Goal: Information Seeking & Learning: Learn about a topic

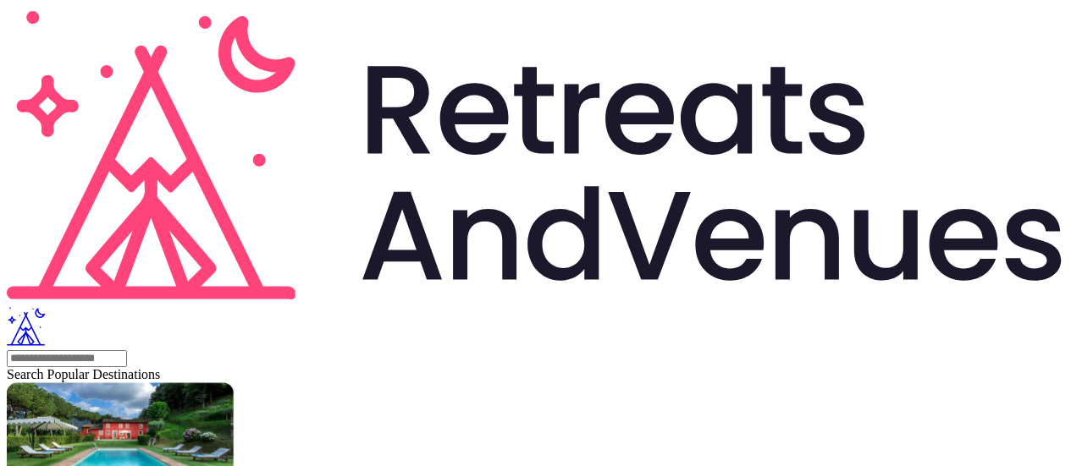
click at [605, 83] on icon "Retreats and Venues company logo" at bounding box center [639, 119] width 69 height 72
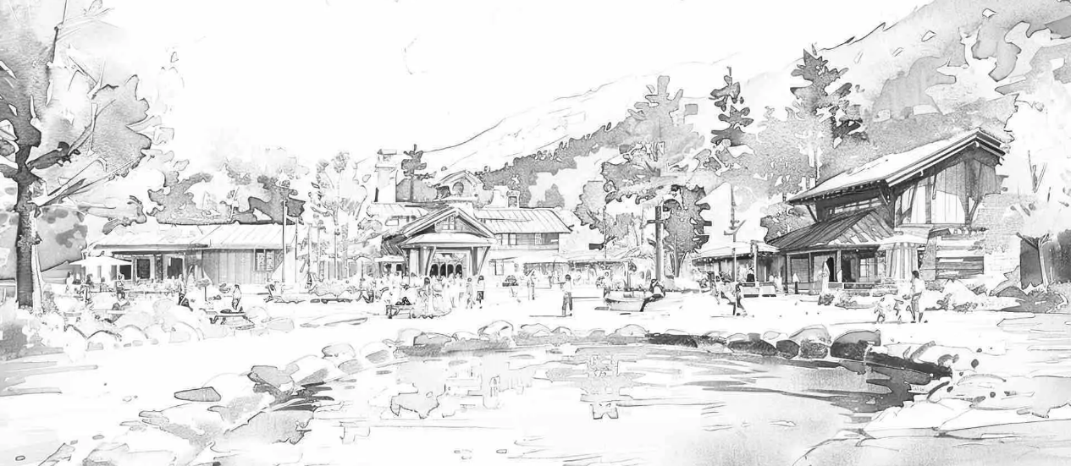
click at [127, 350] on input "text" at bounding box center [67, 358] width 120 height 17
type input "********"
click at [56, 367] on span "Jambiani" at bounding box center [31, 374] width 49 height 14
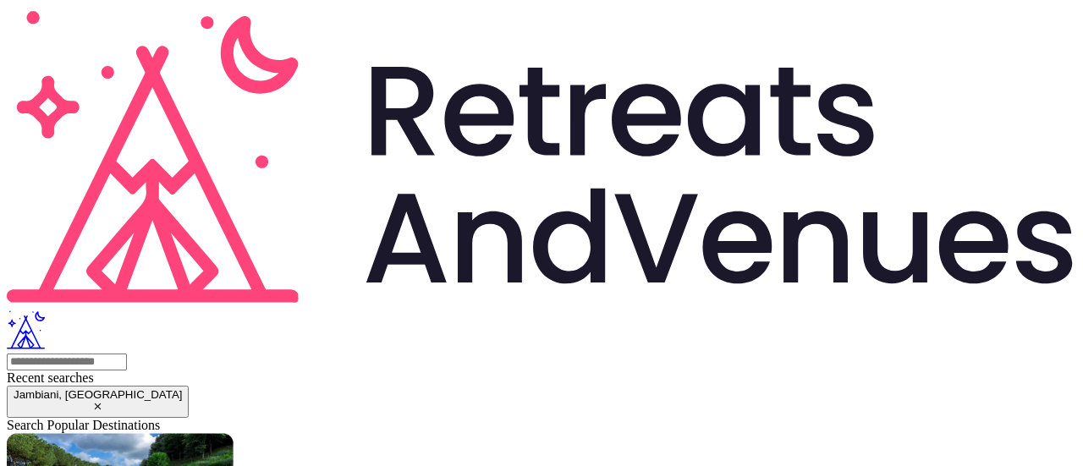
drag, startPoint x: 144, startPoint y: 227, endPoint x: 102, endPoint y: 351, distance: 131.4
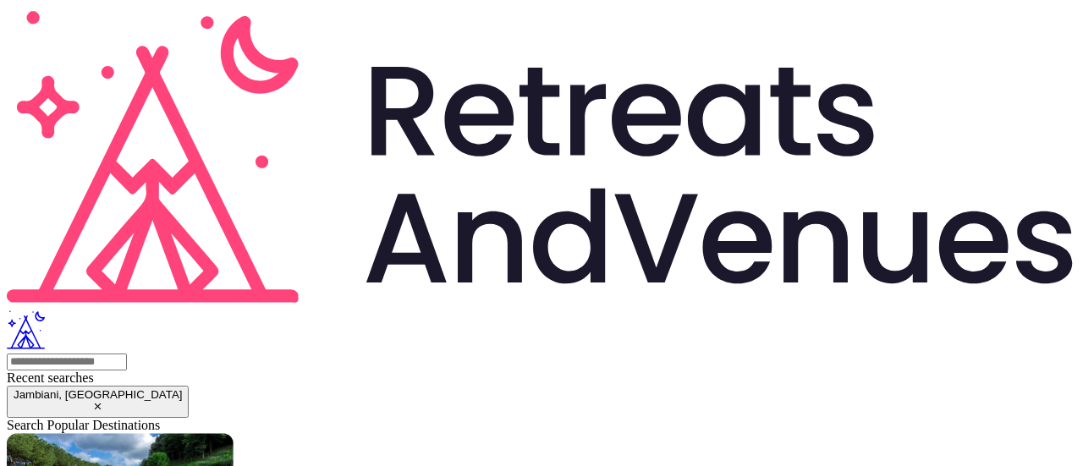
click at [86, 26] on icon "Retreats and Venues company logo" at bounding box center [542, 157] width 1070 height 300
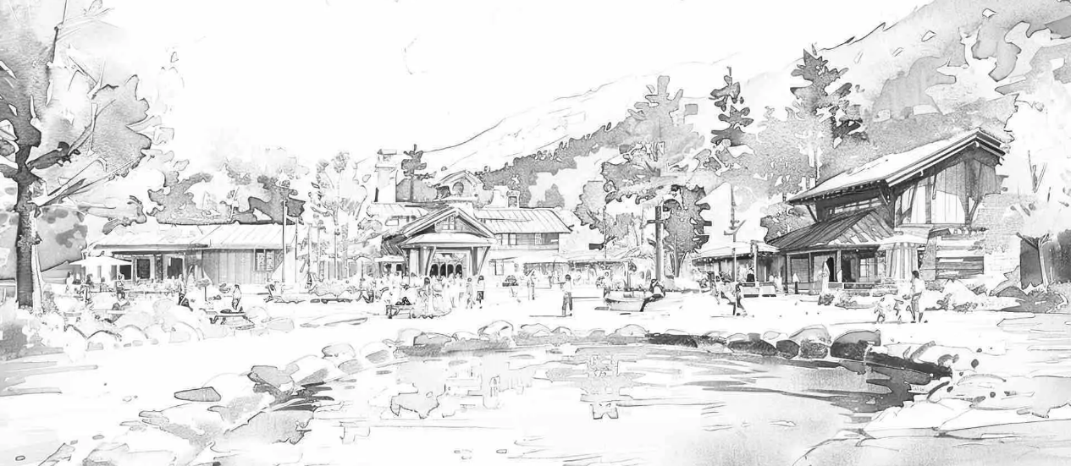
click at [127, 350] on input "text" at bounding box center [67, 358] width 120 height 17
click at [182, 385] on div "Jambiani, [GEOGRAPHIC_DATA]" at bounding box center [98, 391] width 168 height 13
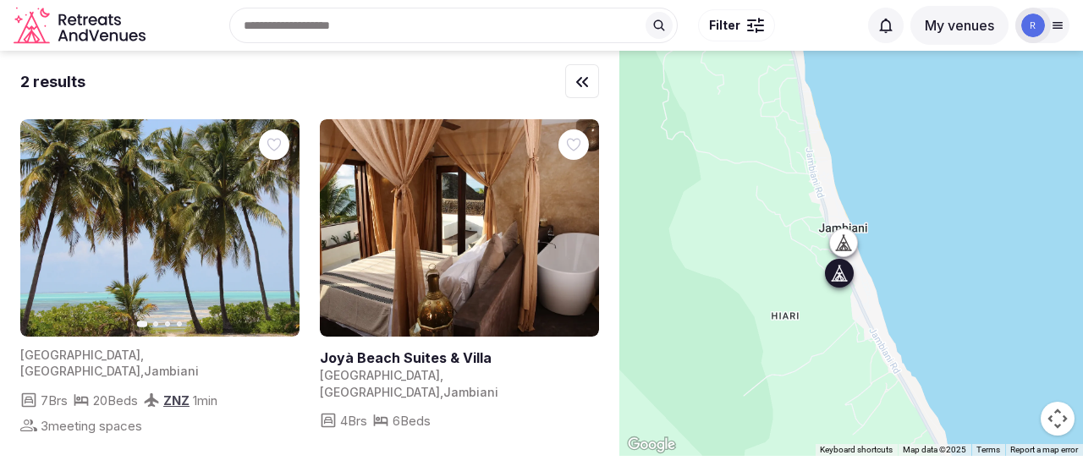
click at [433, 263] on link at bounding box center [459, 228] width 279 height 218
click at [116, 254] on img at bounding box center [159, 228] width 279 height 218
click at [134, 289] on img at bounding box center [159, 228] width 279 height 218
click at [273, 232] on icon "button" at bounding box center [276, 229] width 14 height 14
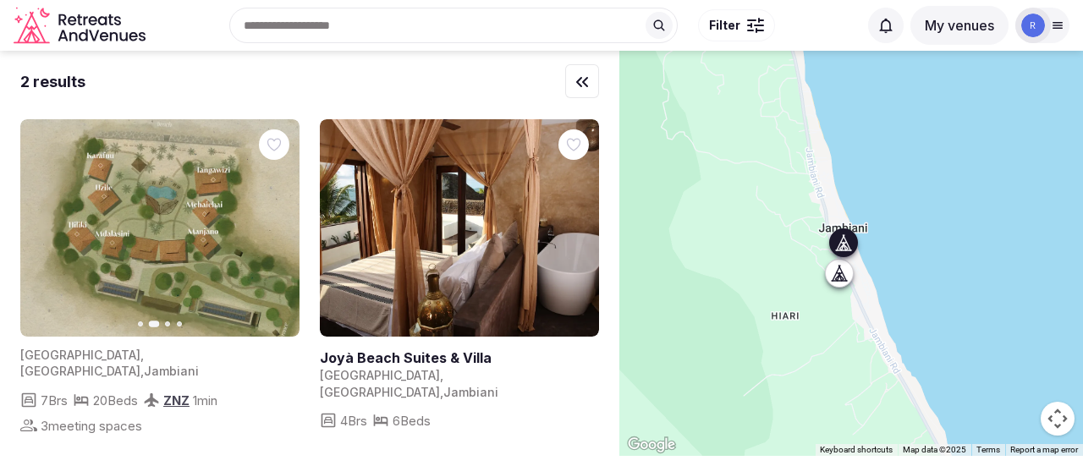
click at [268, 231] on button "Next slide" at bounding box center [275, 228] width 27 height 27
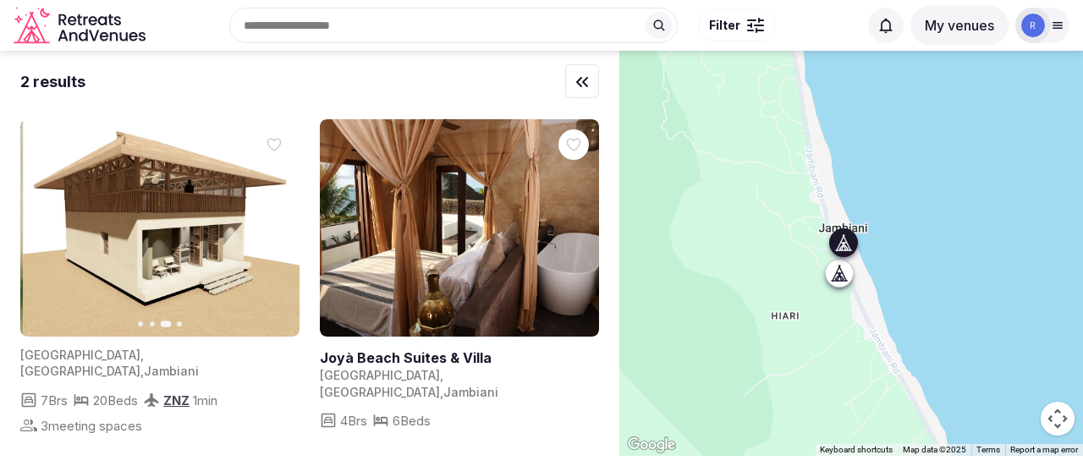
click at [268, 231] on button "Next slide" at bounding box center [275, 228] width 27 height 27
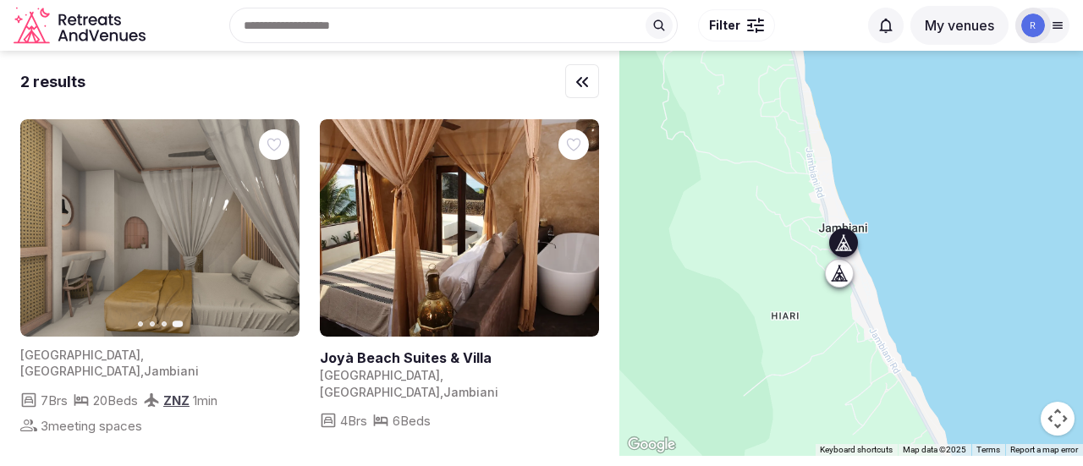
click at [176, 234] on img at bounding box center [159, 228] width 279 height 218
click at [100, 259] on img at bounding box center [159, 228] width 279 height 218
click at [129, 297] on img at bounding box center [159, 228] width 279 height 218
drag, startPoint x: 88, startPoint y: 209, endPoint x: 92, endPoint y: 179, distance: 30.8
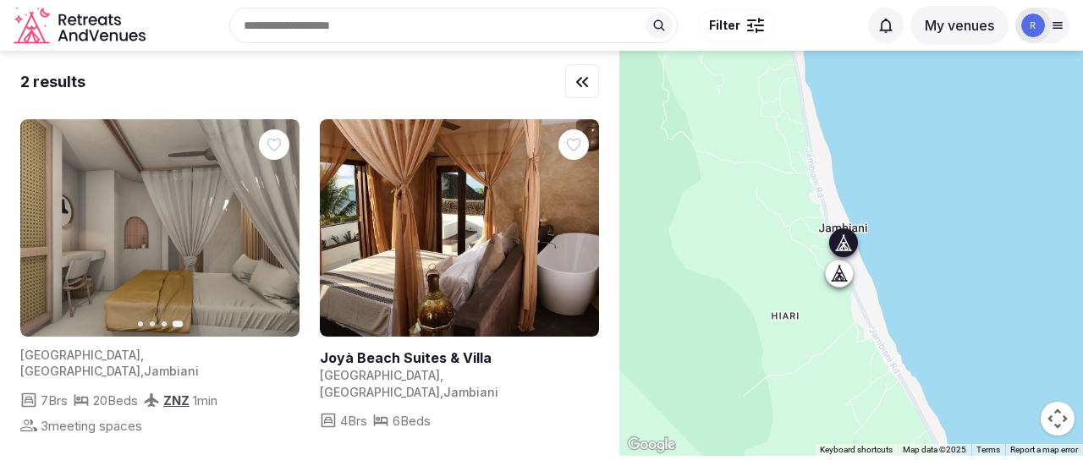
click at [92, 179] on img at bounding box center [159, 228] width 279 height 218
click at [92, 179] on img at bounding box center [160, 228] width 279 height 218
click at [127, 364] on span "[GEOGRAPHIC_DATA]" at bounding box center [80, 371] width 120 height 14
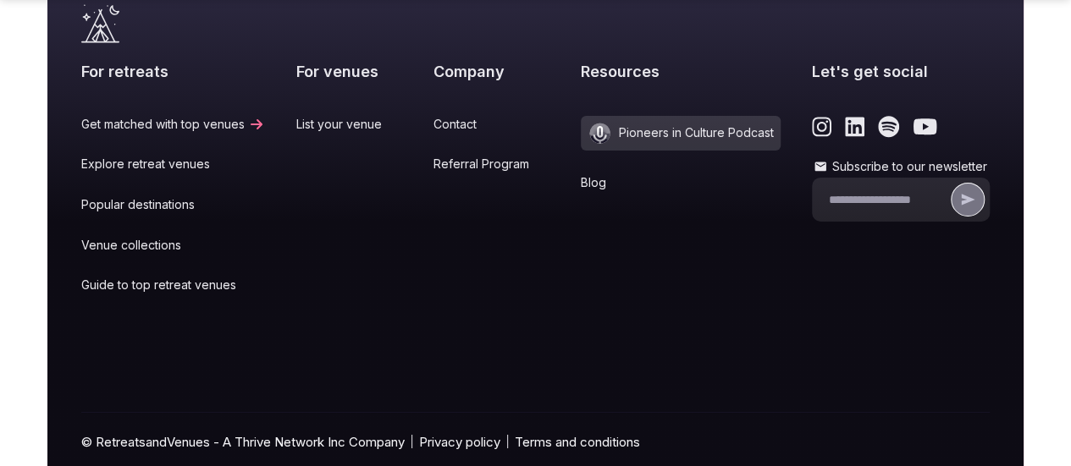
scroll to position [2866, 0]
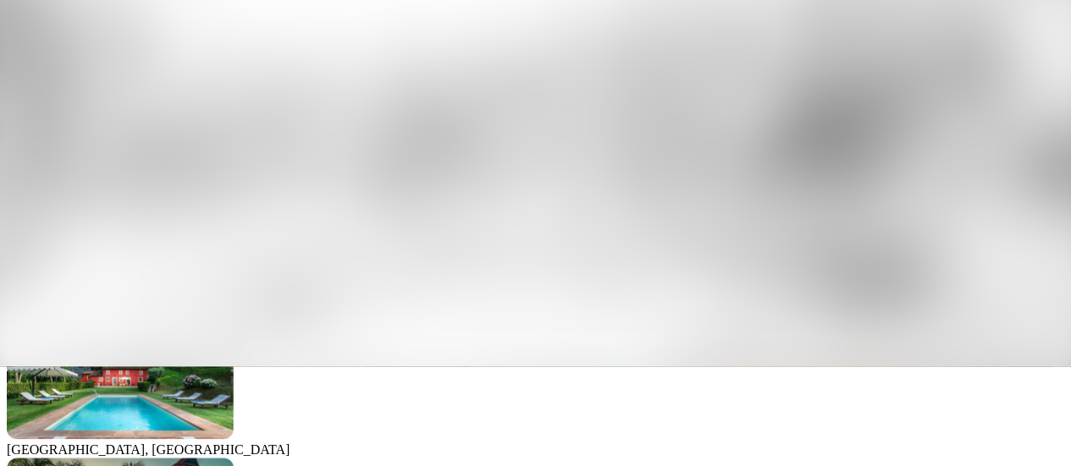
scroll to position [423, 0]
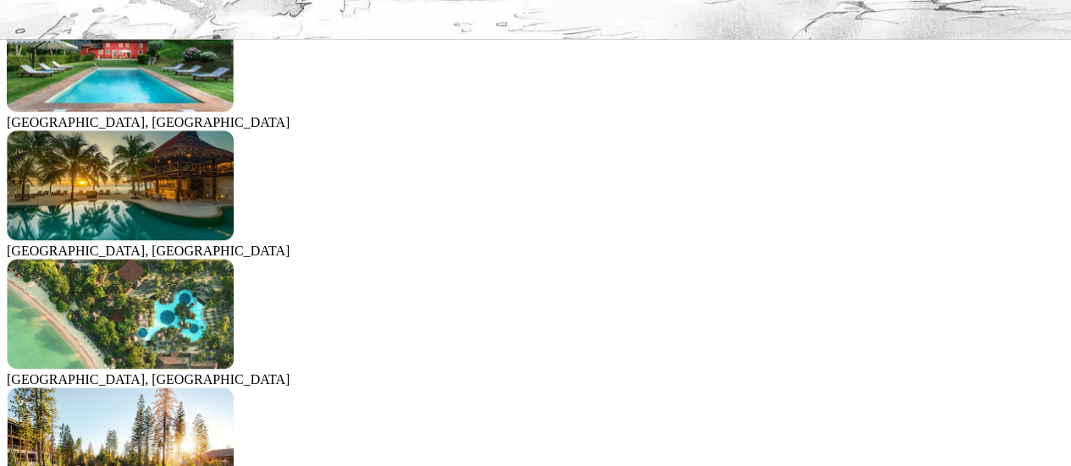
scroll to position [339, 0]
